Goal: Transaction & Acquisition: Download file/media

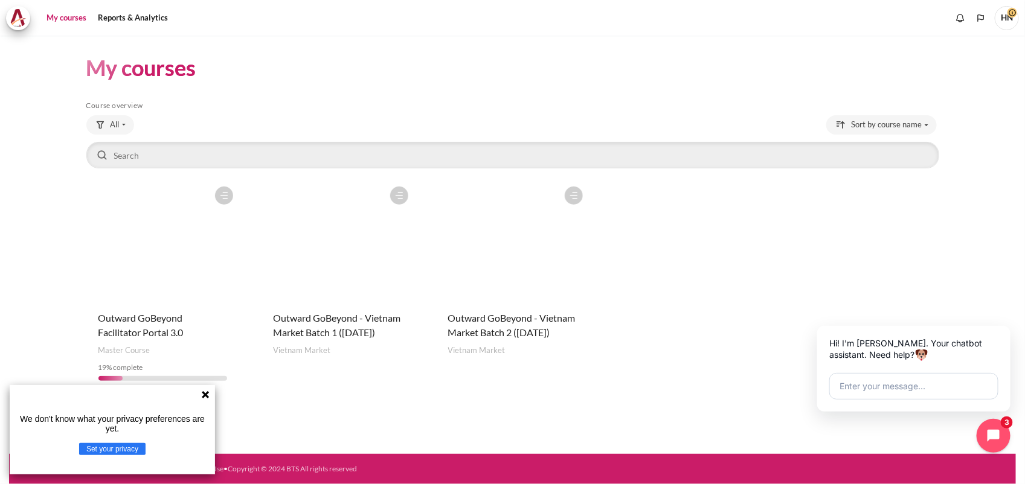
click at [531, 222] on figure "Content" at bounding box center [512, 241] width 153 height 121
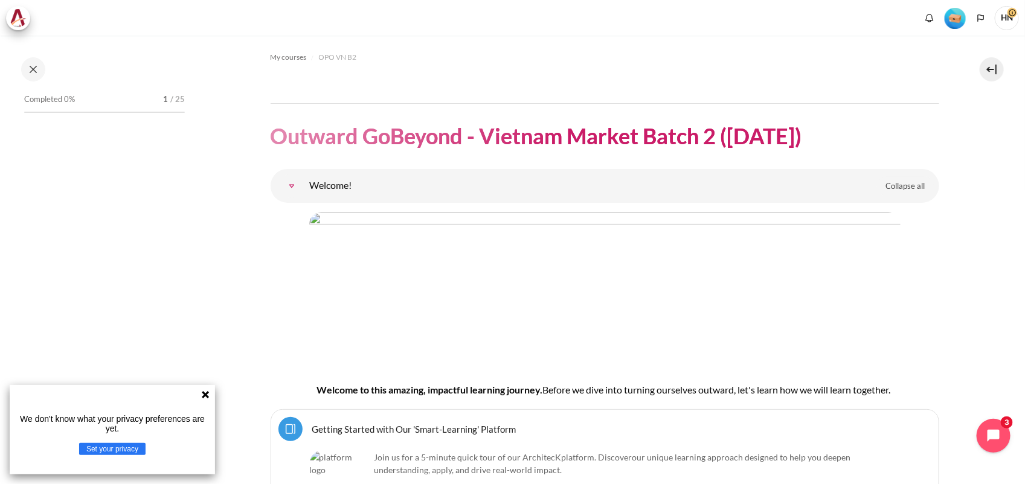
click at [205, 394] on icon at bounding box center [205, 394] width 7 height 7
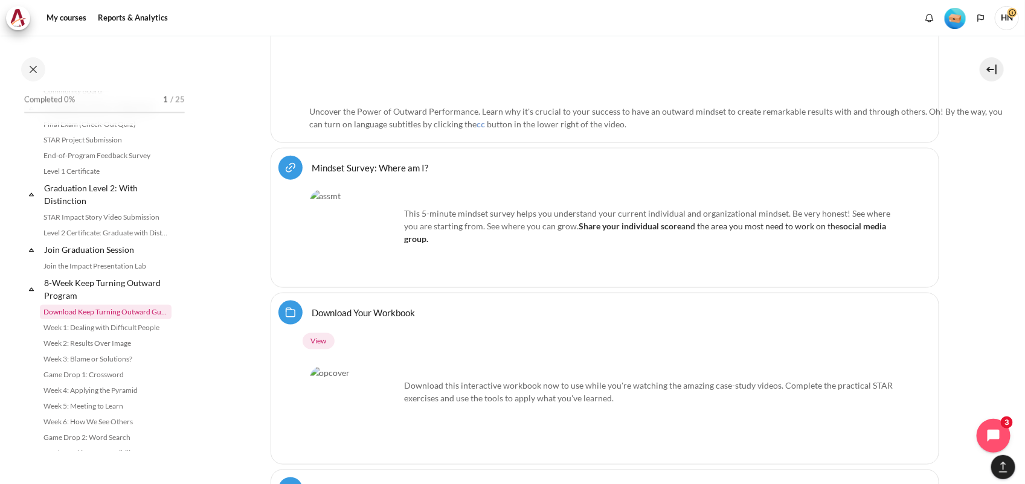
scroll to position [1291, 0]
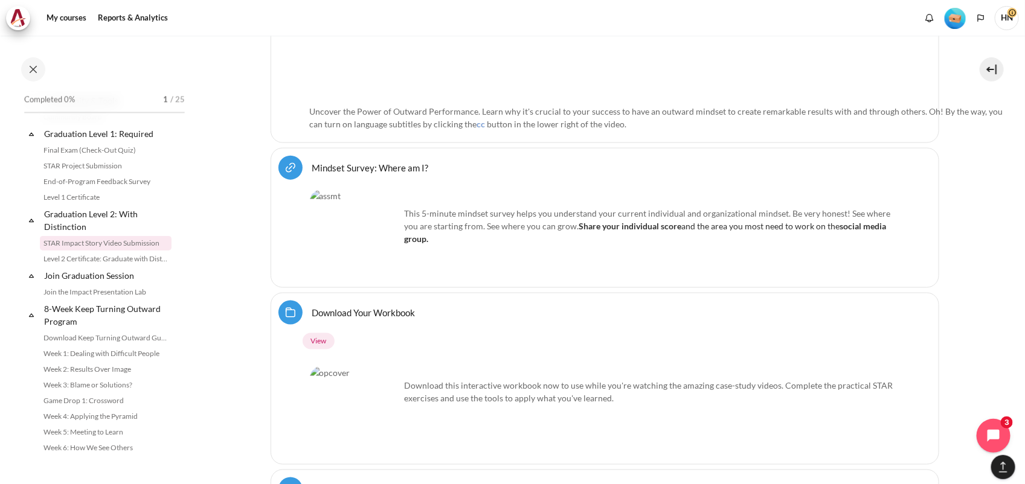
click at [94, 251] on link "STAR Impact Story Video Submission" at bounding box center [106, 243] width 132 height 14
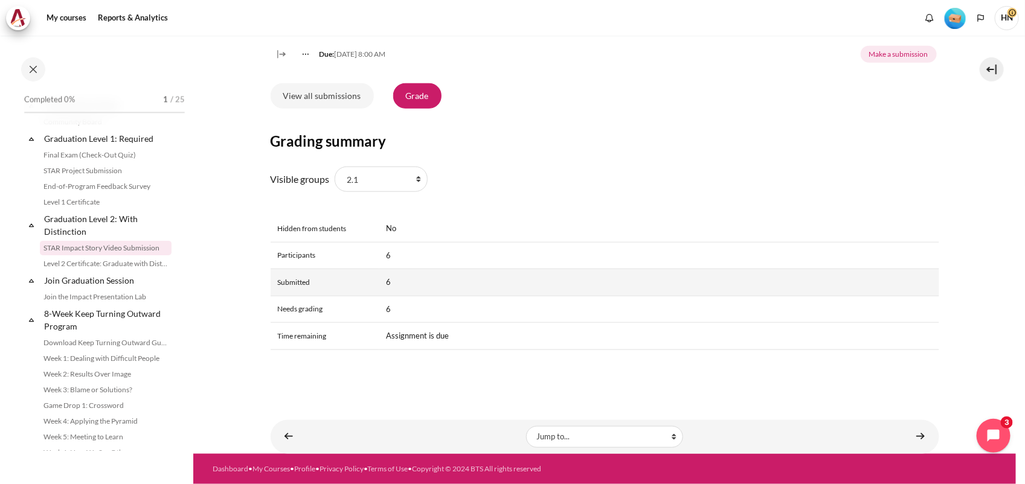
scroll to position [328, 0]
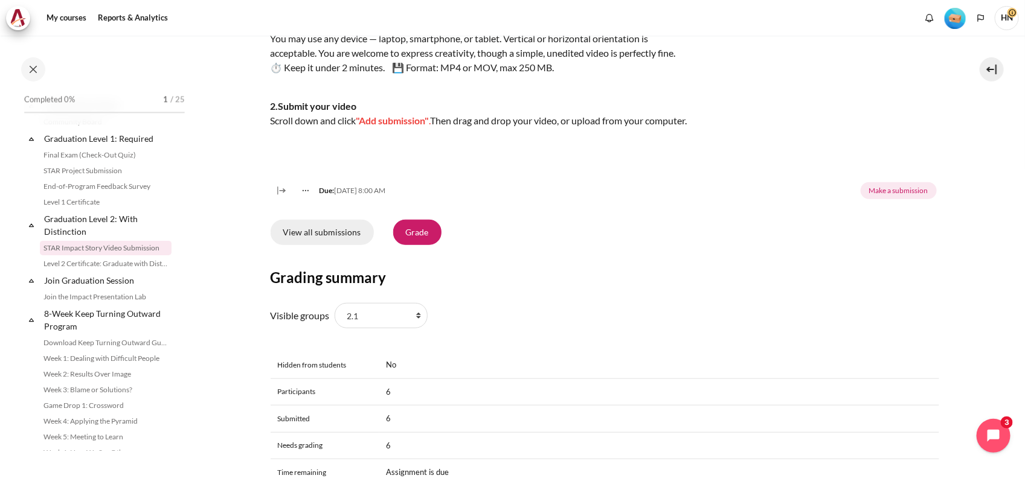
click at [331, 245] on link "View all submissions" at bounding box center [322, 232] width 103 height 25
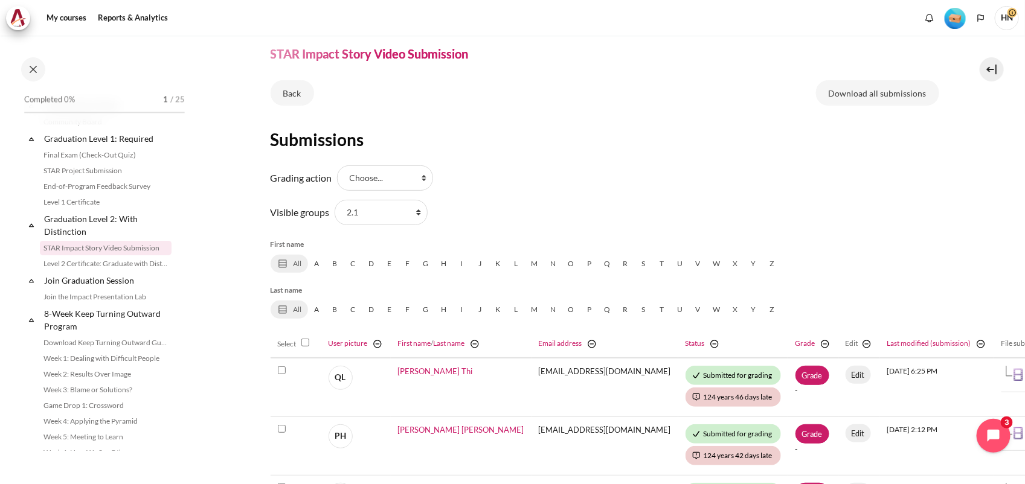
scroll to position [75, 0]
click at [415, 213] on select "All participants 2.1 2.2 2.3 2.4 2.5 2.6 2.7 2.8" at bounding box center [381, 213] width 93 height 25
select select "0"
click at [335, 201] on select "All participants 2.1 2.2 2.3 2.4 2.5 2.6 2.7 2.8" at bounding box center [381, 213] width 93 height 25
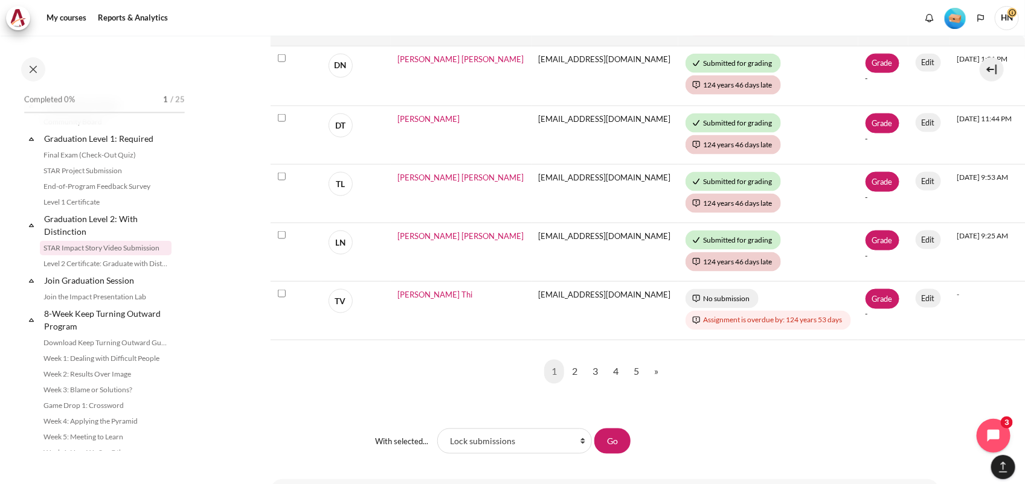
scroll to position [755, 0]
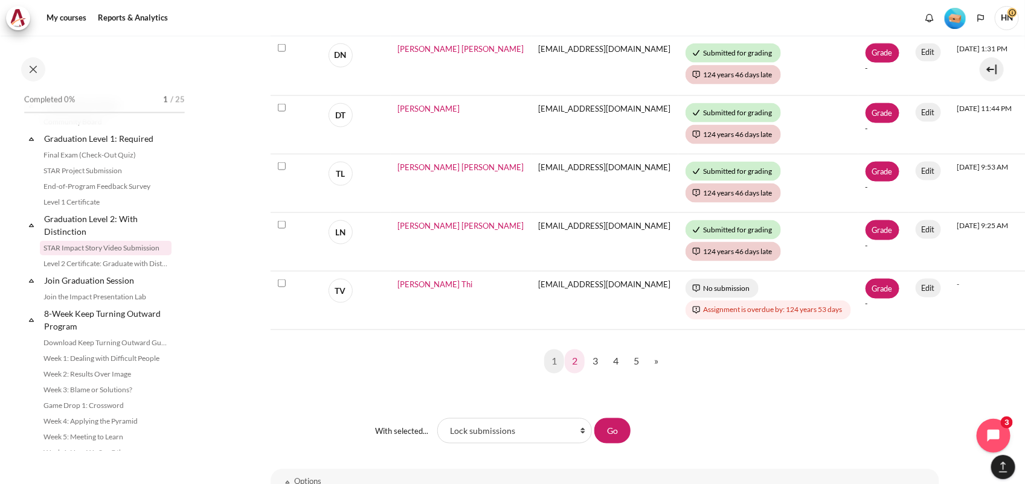
click at [574, 356] on link "2" at bounding box center [575, 362] width 20 height 24
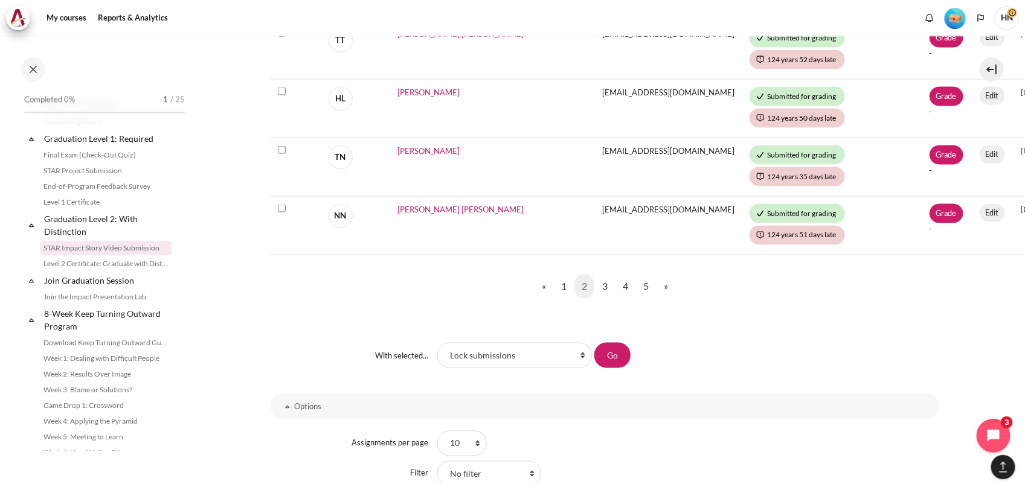
scroll to position [830, 0]
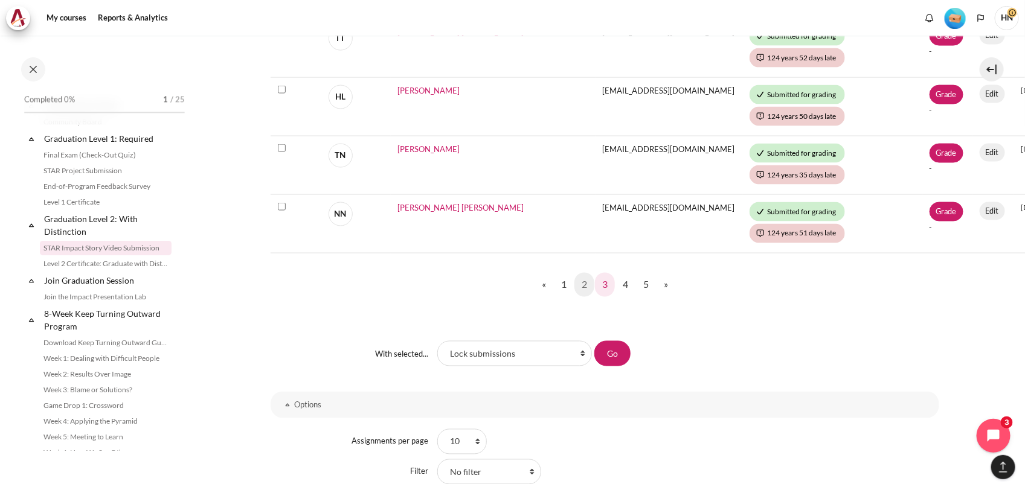
click at [602, 276] on link "3" at bounding box center [605, 285] width 20 height 24
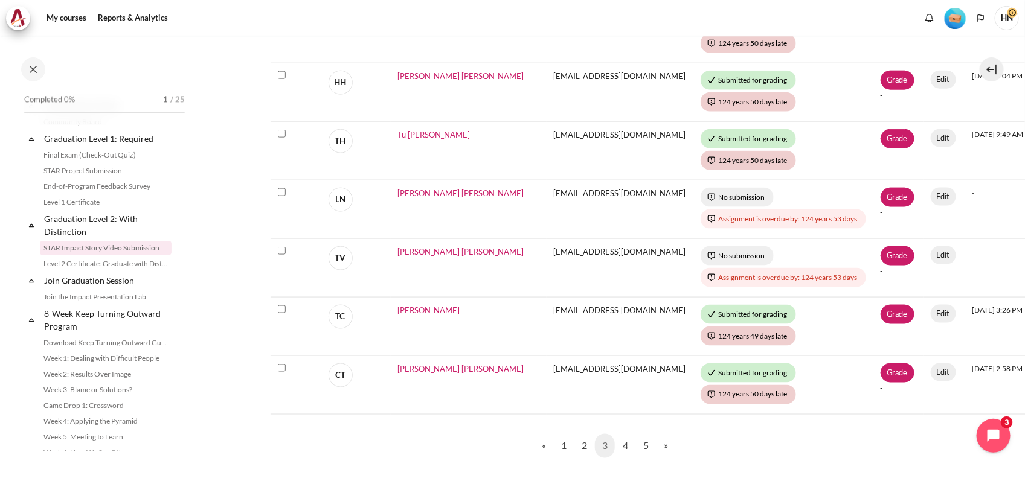
scroll to position [676, 0]
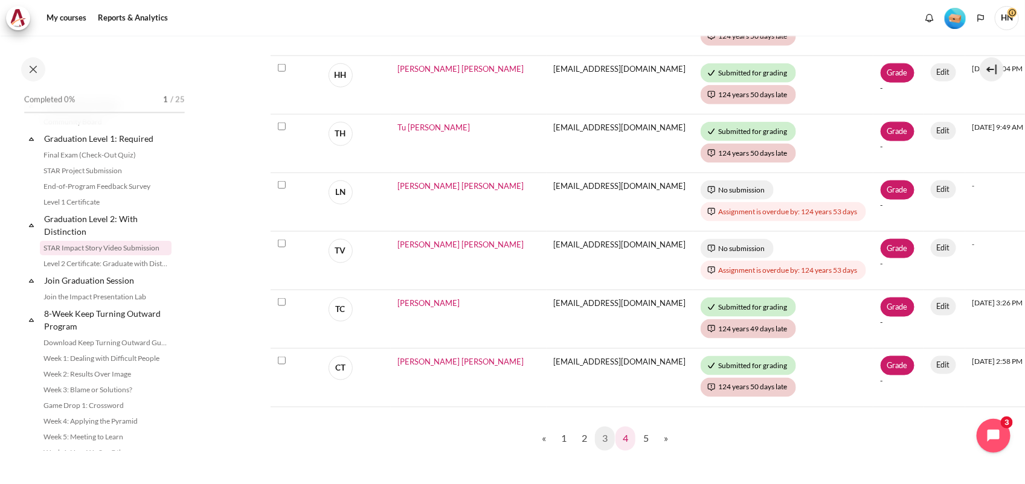
click at [623, 431] on link "4" at bounding box center [625, 439] width 20 height 24
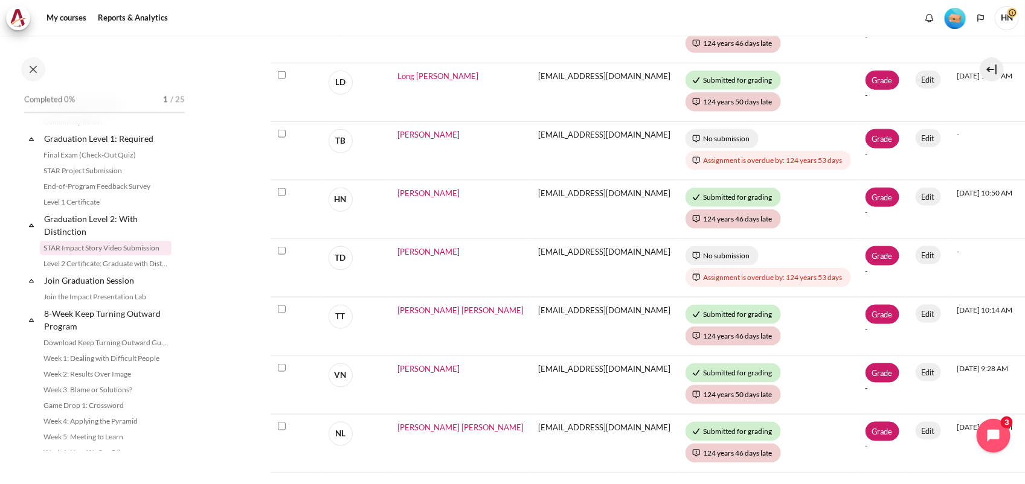
scroll to position [830, 0]
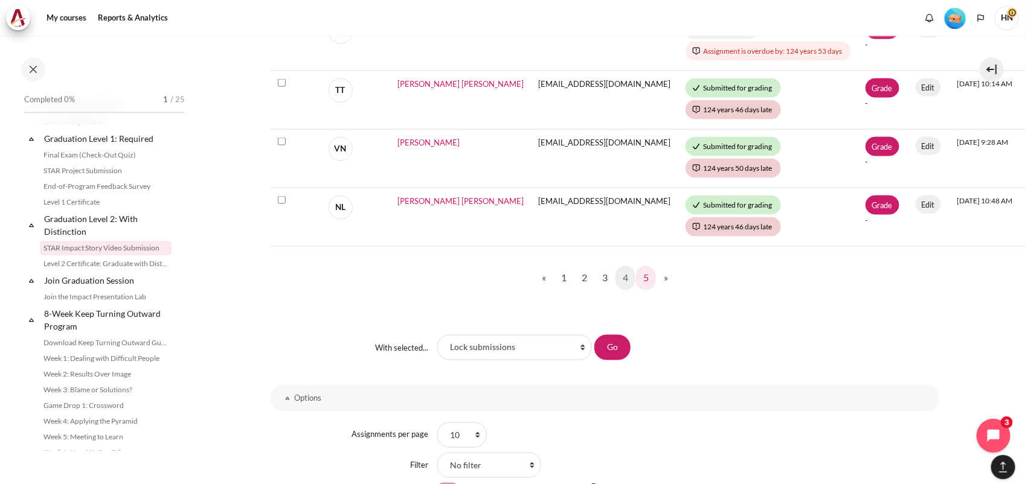
click at [641, 280] on link "5" at bounding box center [646, 278] width 20 height 24
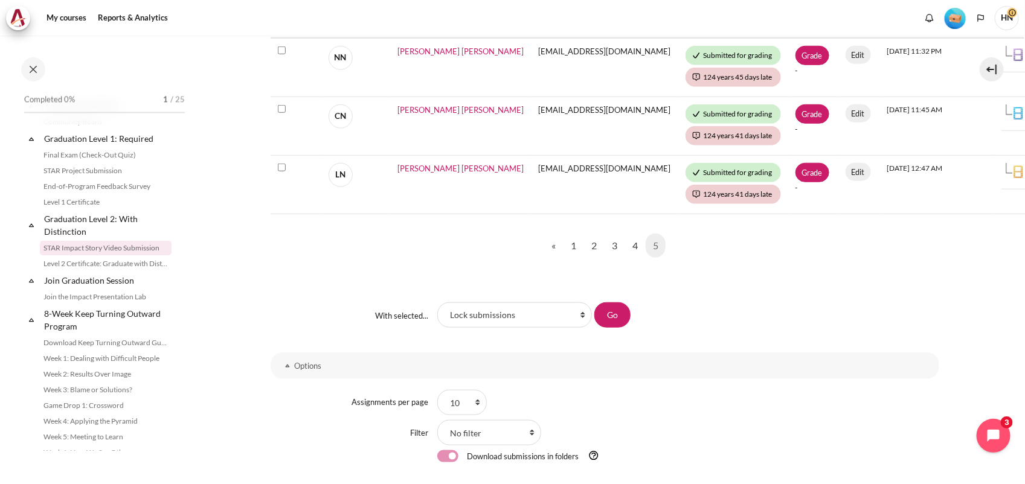
scroll to position [568, 0]
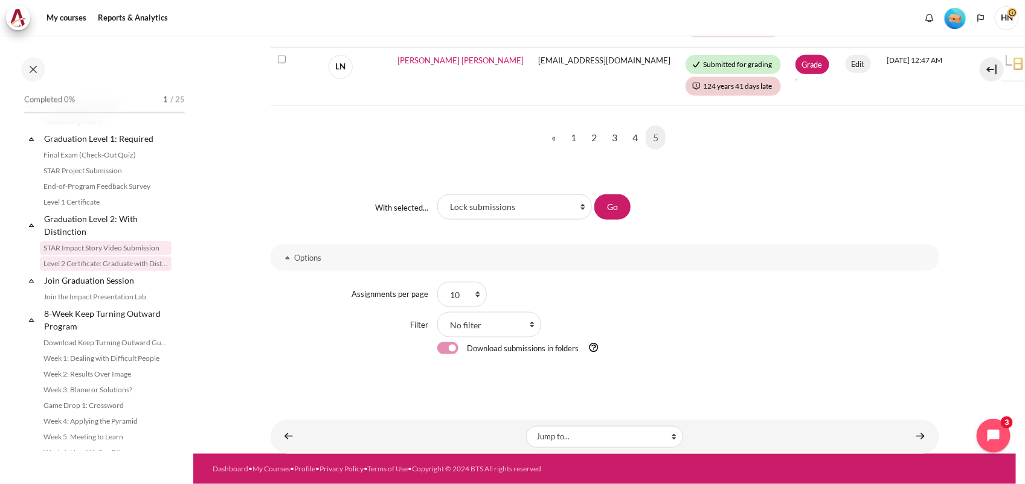
click at [95, 271] on link "Level 2 Certificate: Graduate with Distinction" at bounding box center [106, 264] width 132 height 14
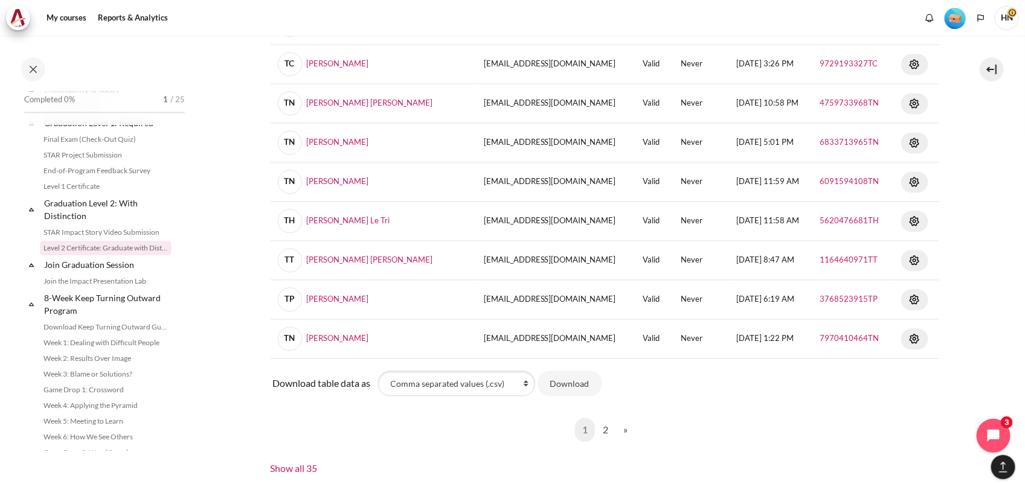
scroll to position [1132, 0]
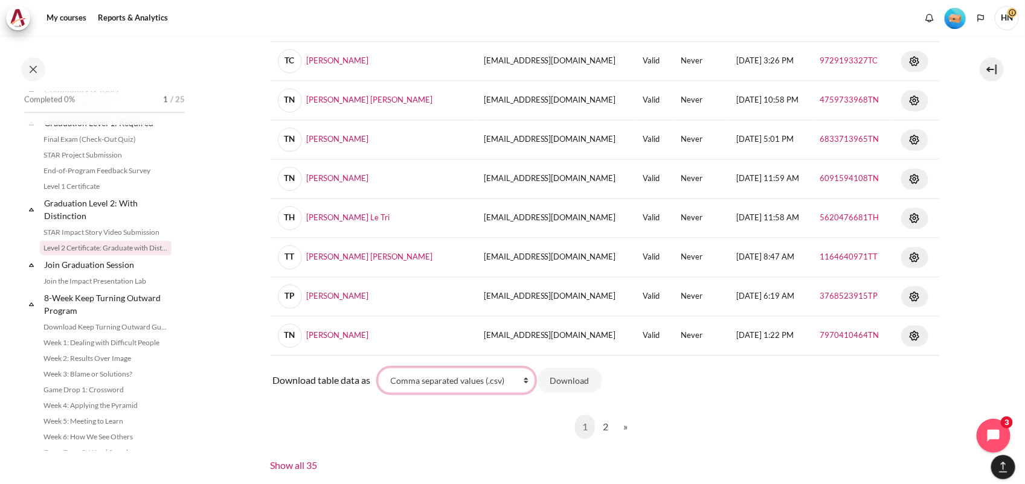
click at [522, 385] on select "Comma separated values (.csv) Microsoft Excel (.xlsx) HTML table Javascript Obj…" at bounding box center [456, 380] width 157 height 25
select select "excel"
click at [378, 371] on select "Comma separated values (.csv) Microsoft Excel (.xlsx) HTML table Javascript Obj…" at bounding box center [456, 380] width 157 height 25
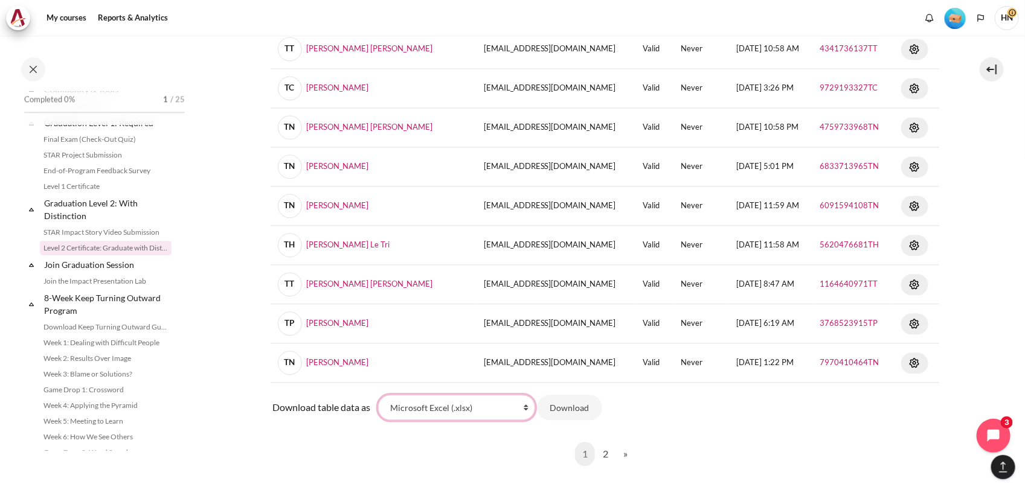
scroll to position [1225, 0]
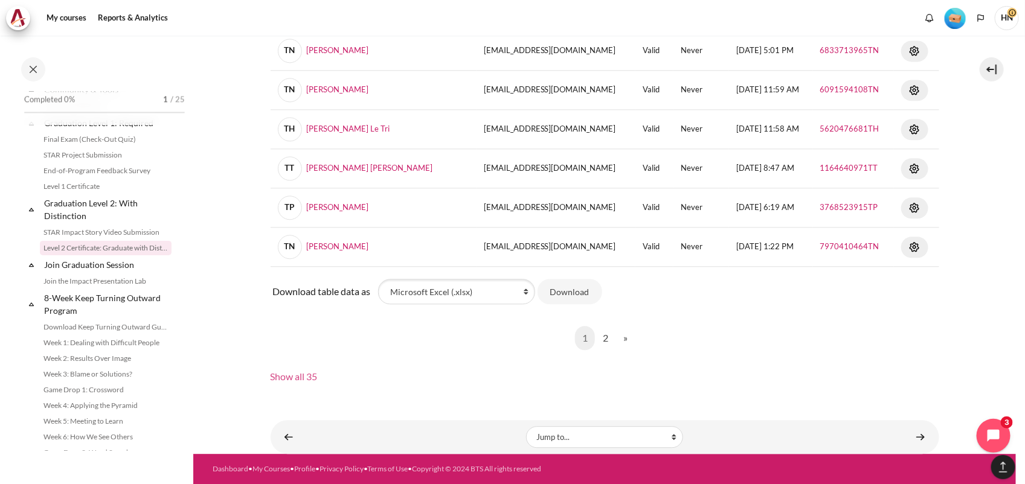
click at [288, 376] on link "Show all 35" at bounding box center [294, 376] width 47 height 11
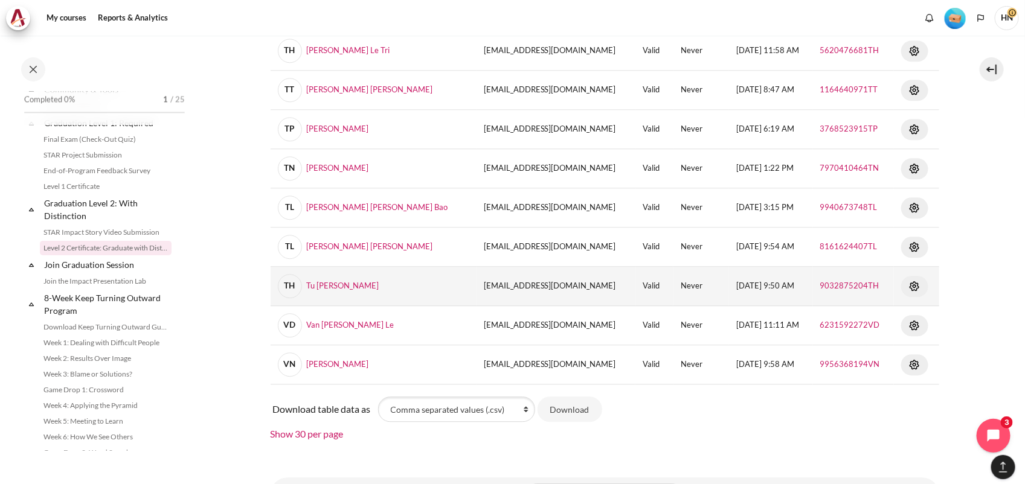
scroll to position [1362, 0]
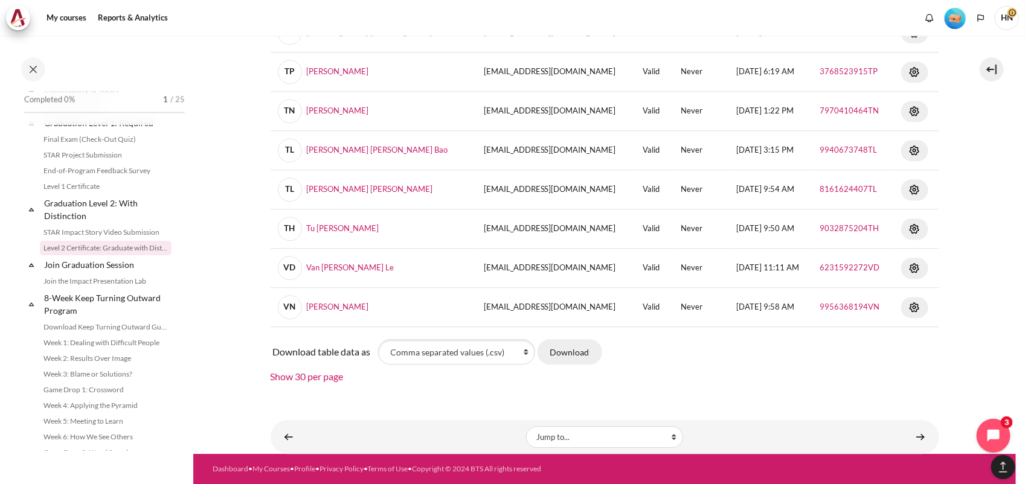
click at [581, 351] on button "Download" at bounding box center [570, 351] width 65 height 25
click at [526, 352] on select "Comma separated values (.csv) Microsoft Excel (.xlsx) HTML table Javascript Obj…" at bounding box center [456, 351] width 157 height 25
select select "excel"
click at [378, 339] on select "Comma separated values (.csv) Microsoft Excel (.xlsx) HTML table Javascript Obj…" at bounding box center [456, 351] width 157 height 25
click at [572, 347] on button "Download" at bounding box center [570, 351] width 65 height 25
